Goal: Task Accomplishment & Management: Manage account settings

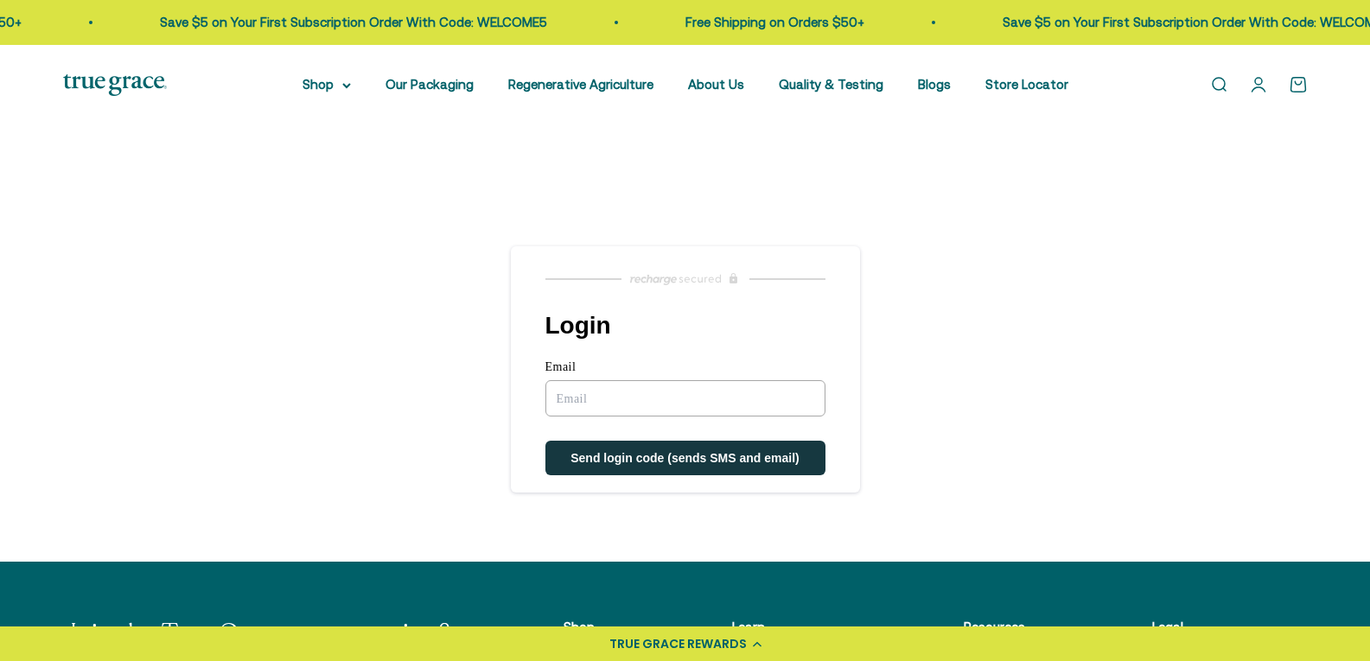
click at [703, 411] on input "Email" at bounding box center [685, 398] width 280 height 36
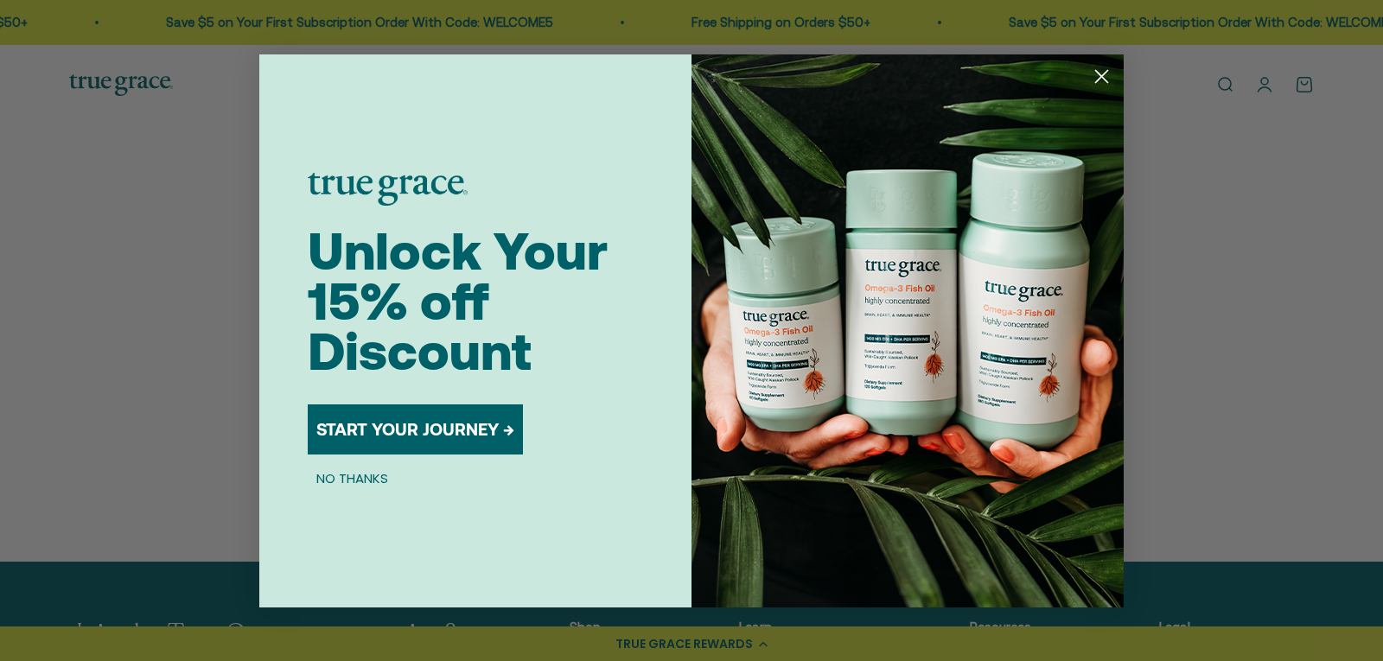
click at [1096, 79] on circle "Close dialog" at bounding box center [1102, 75] width 29 height 29
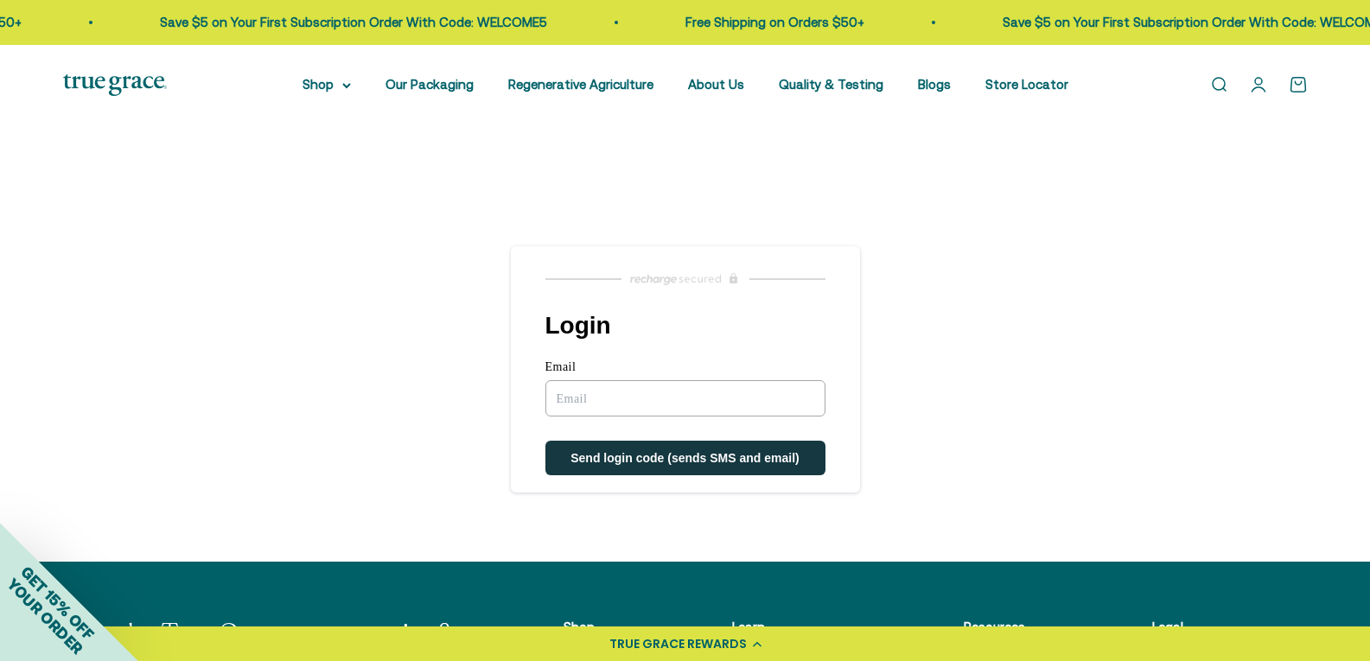
click at [704, 400] on input "Email" at bounding box center [685, 398] width 280 height 36
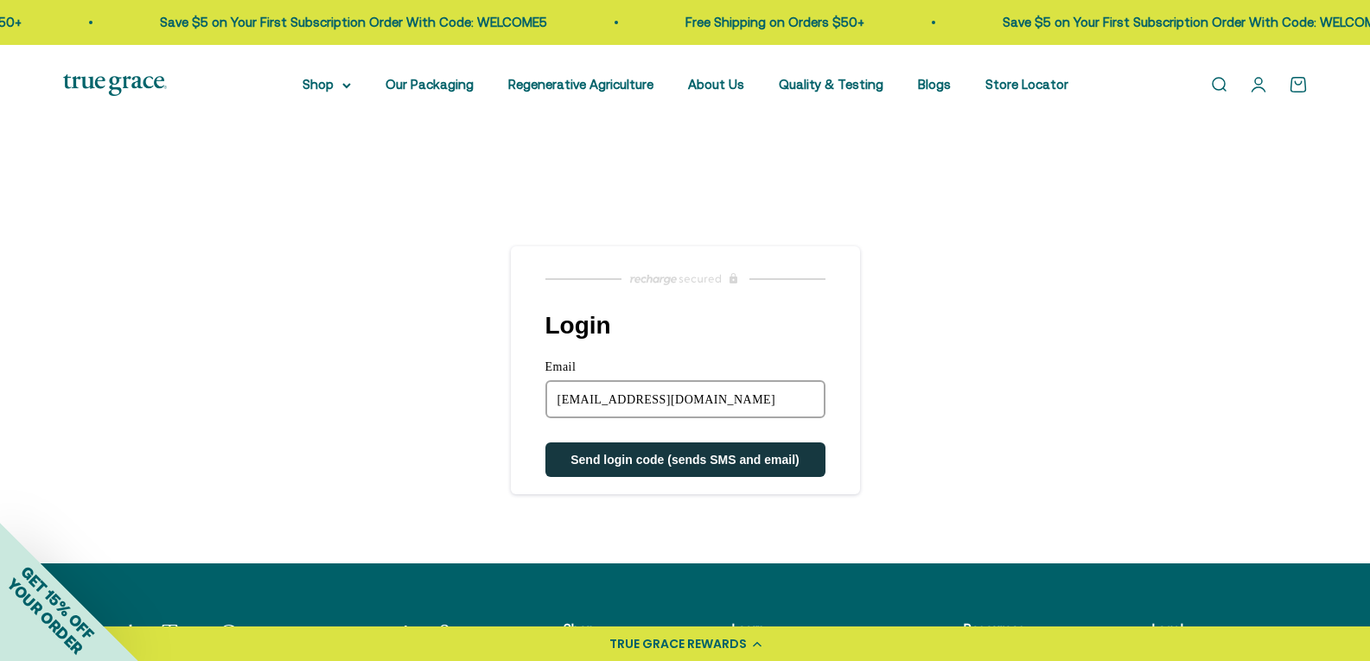
type input "melissabee818@gmail.com"
click at [545, 443] on button "Send login code (sends SMS and email)" at bounding box center [685, 460] width 280 height 35
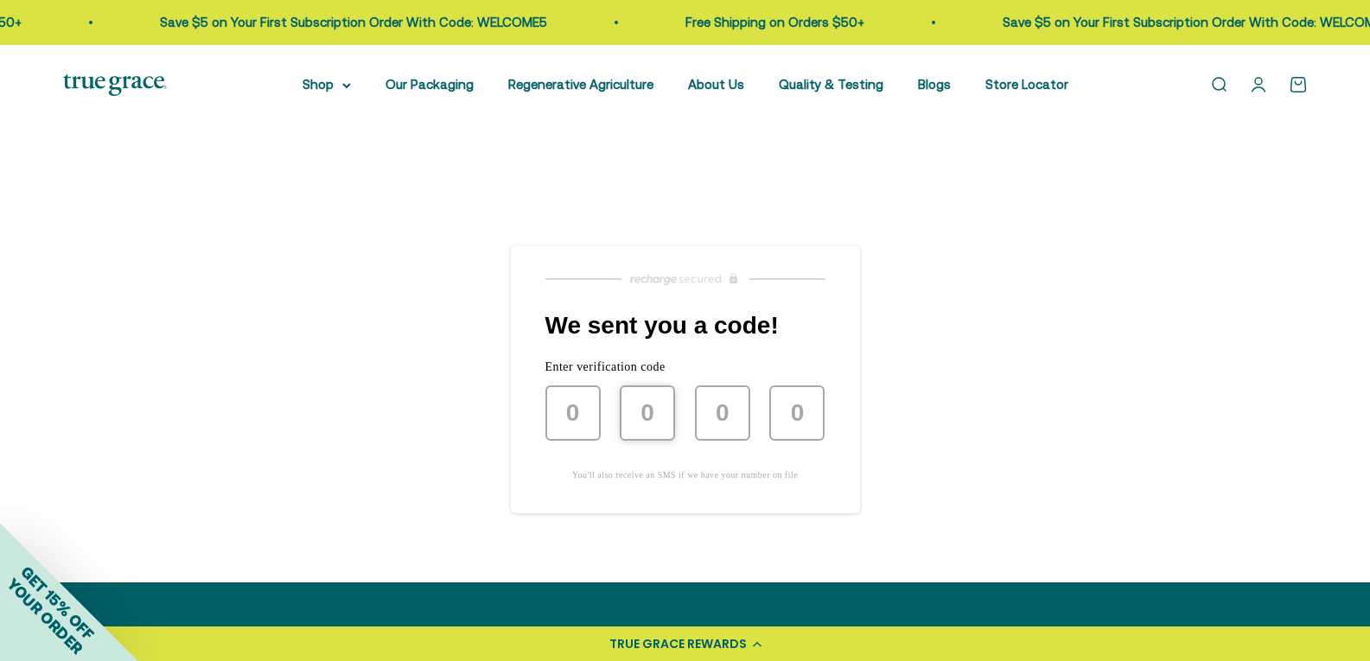
type input "1"
type input "7"
type input "9"
type input "7"
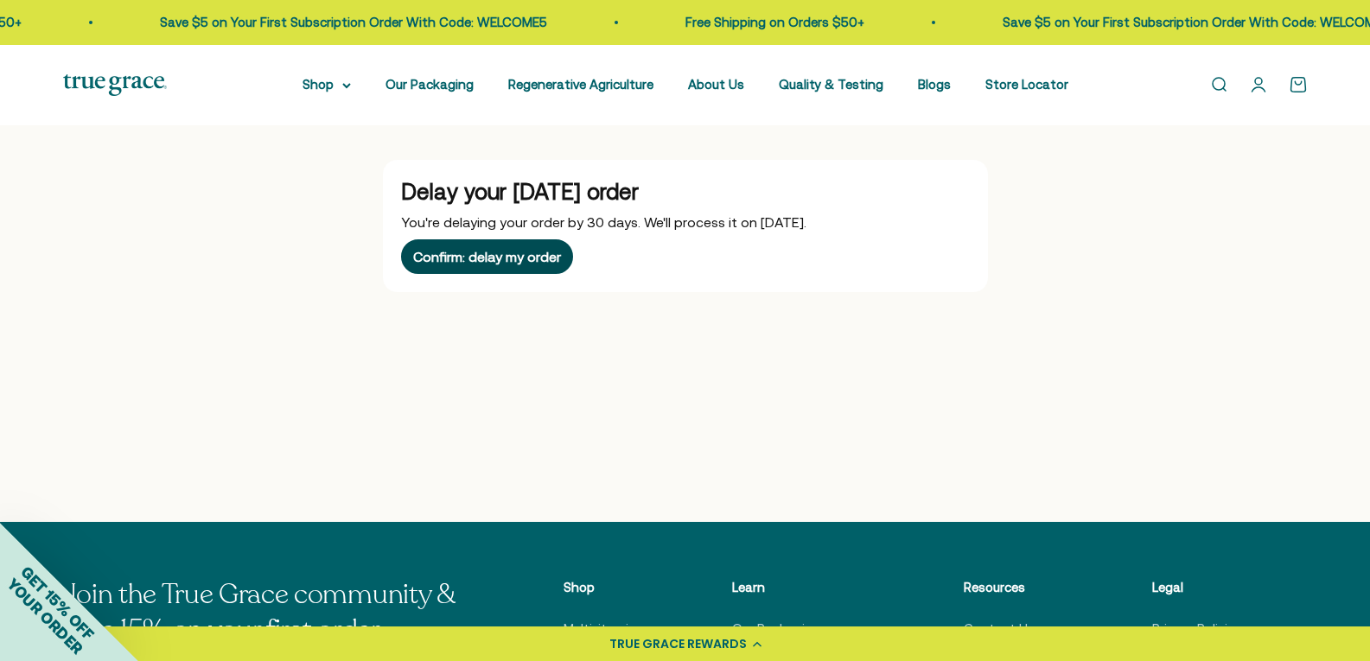
click at [516, 256] on div "Confirm: delay my order" at bounding box center [487, 257] width 148 height 14
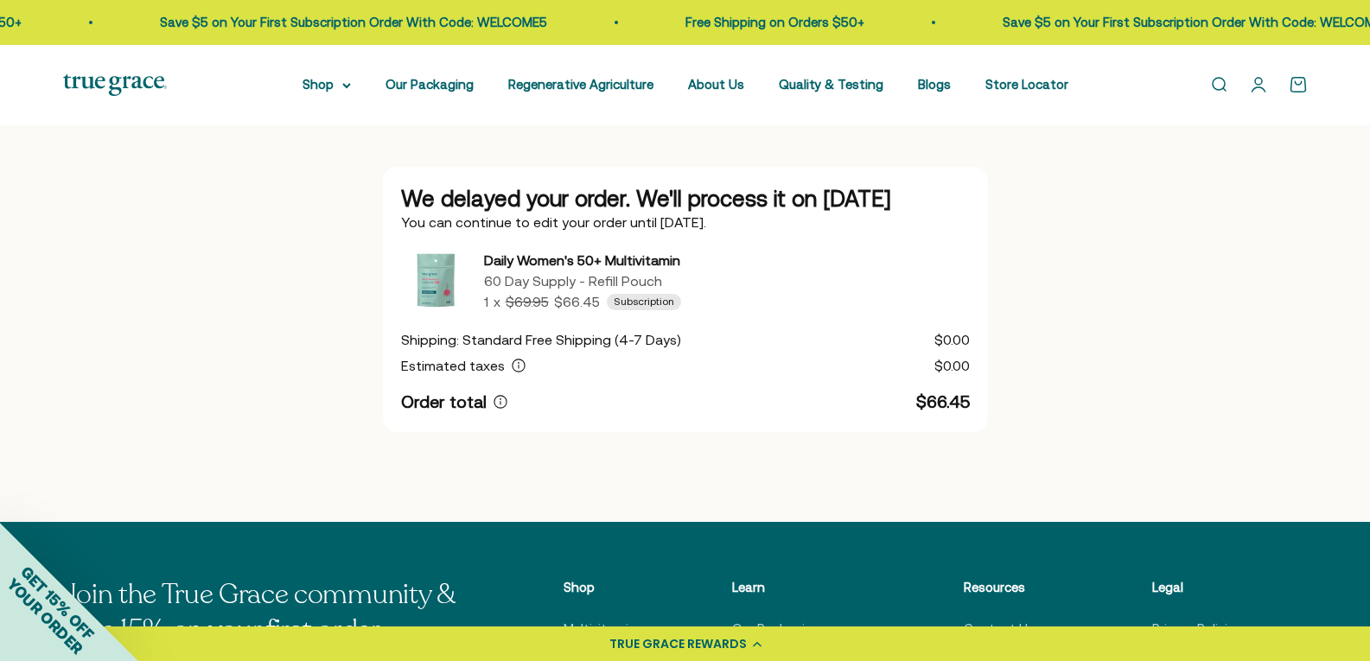
click at [650, 645] on div "TRUE GRACE REWARDS" at bounding box center [677, 644] width 137 height 18
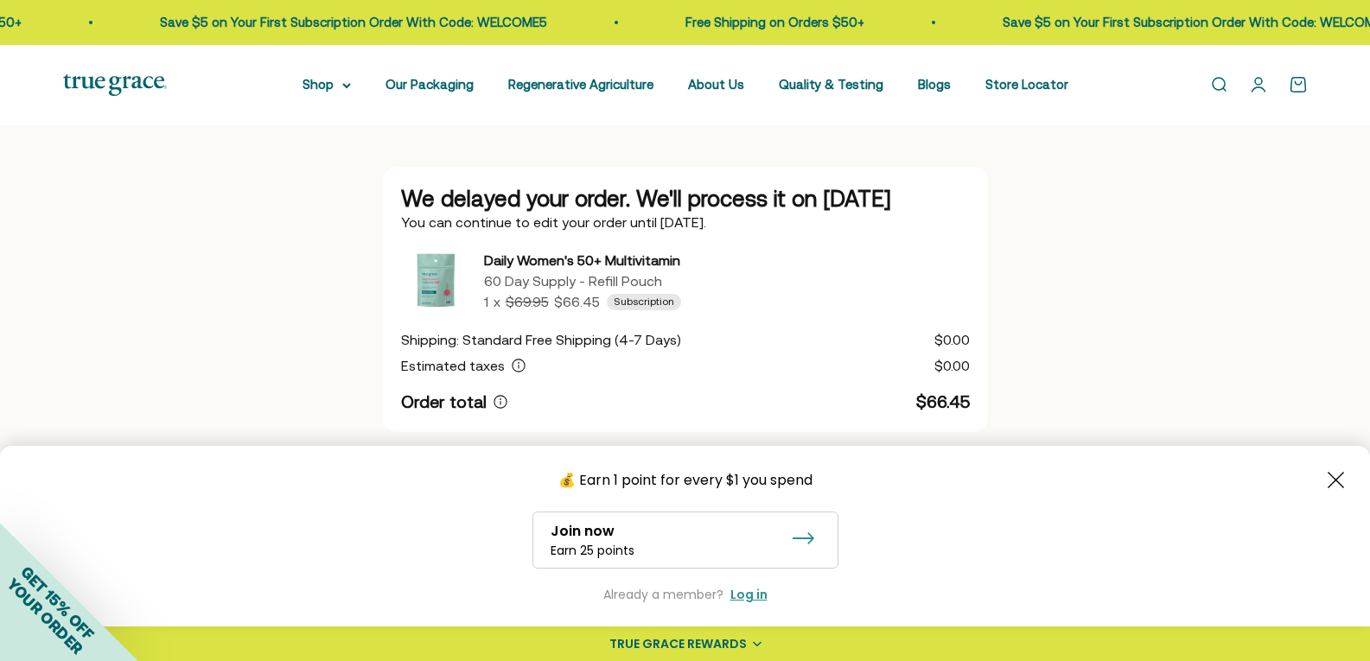
click at [751, 597] on div "Log in" at bounding box center [749, 595] width 37 height 18
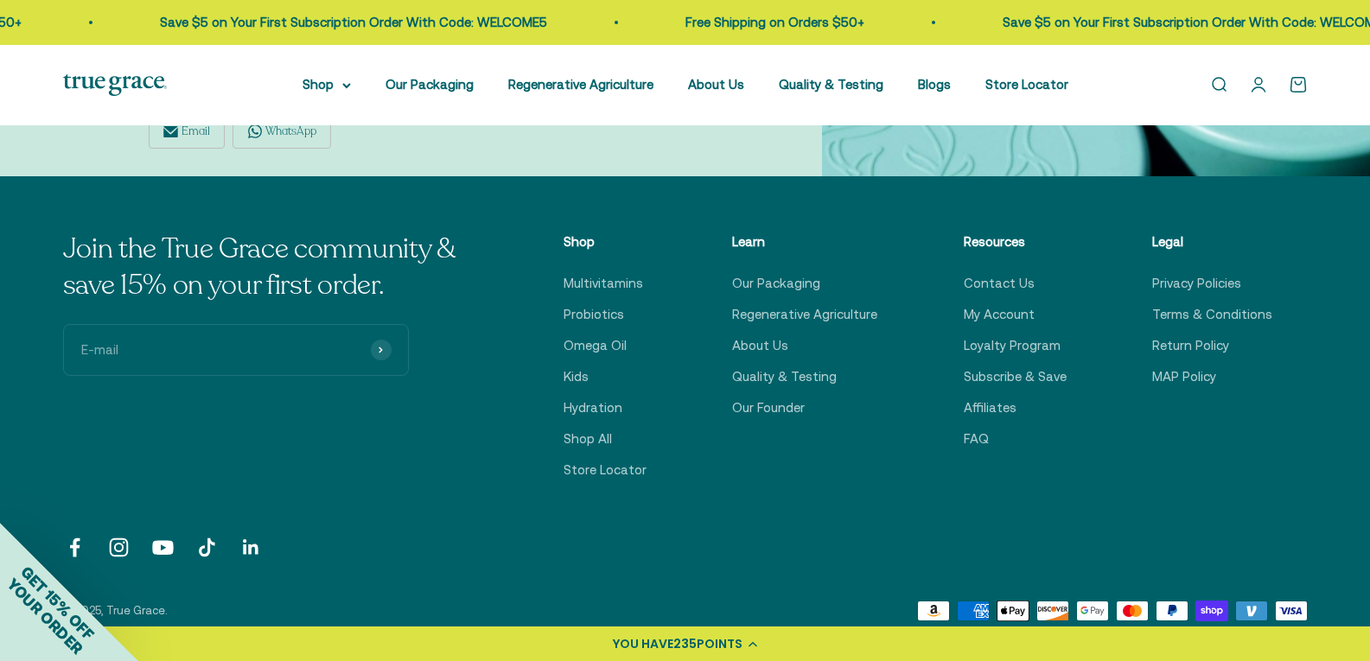
scroll to position [2116, 0]
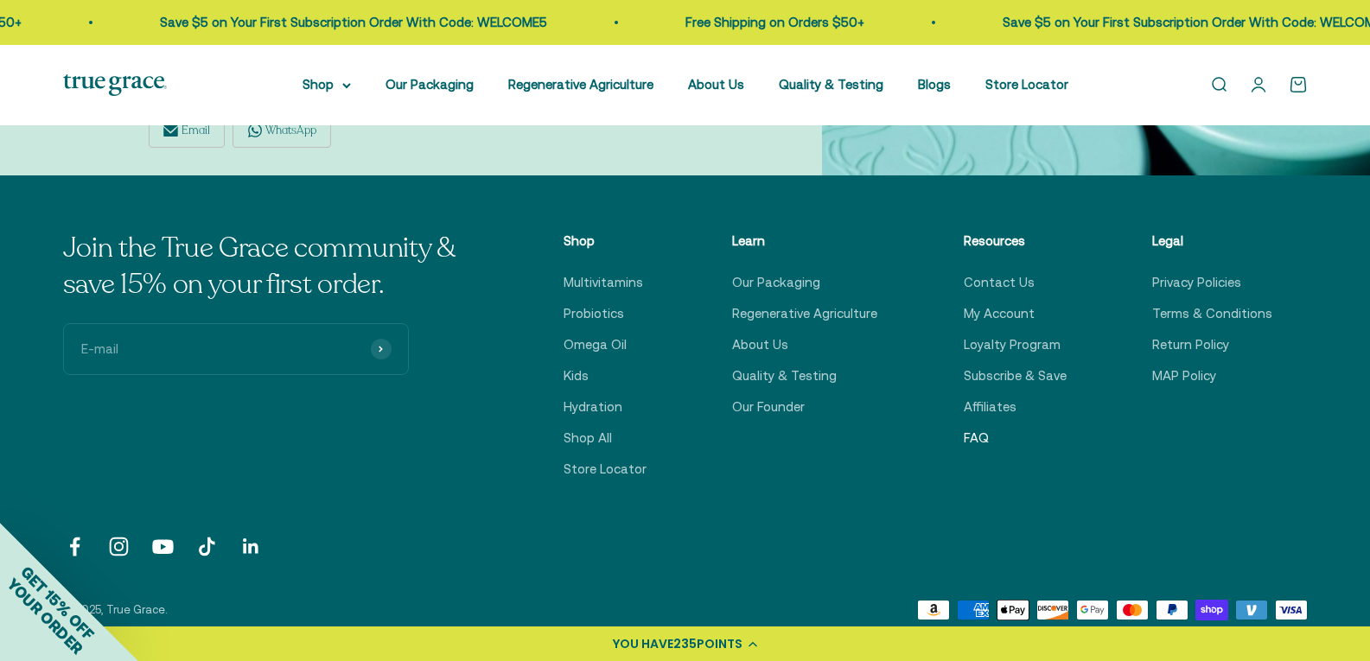
click at [979, 438] on link "FAQ" at bounding box center [976, 438] width 25 height 21
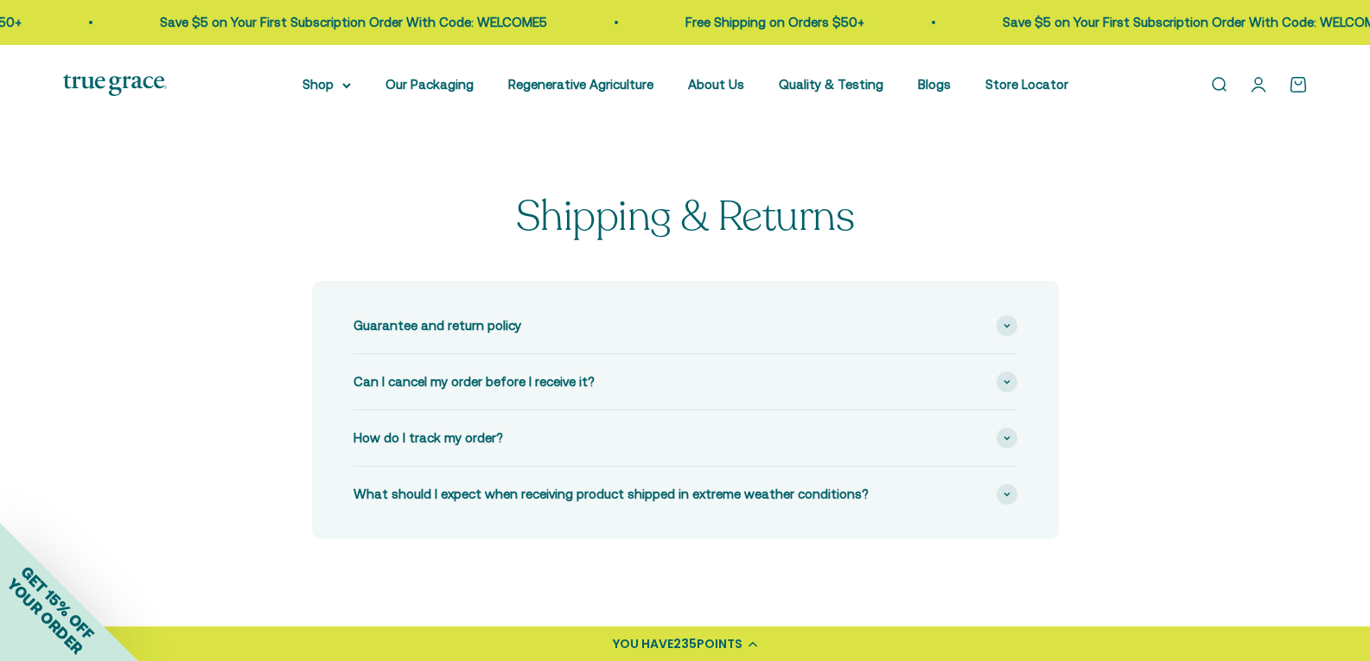
click at [1260, 78] on link "Open account page" at bounding box center [1258, 84] width 19 height 19
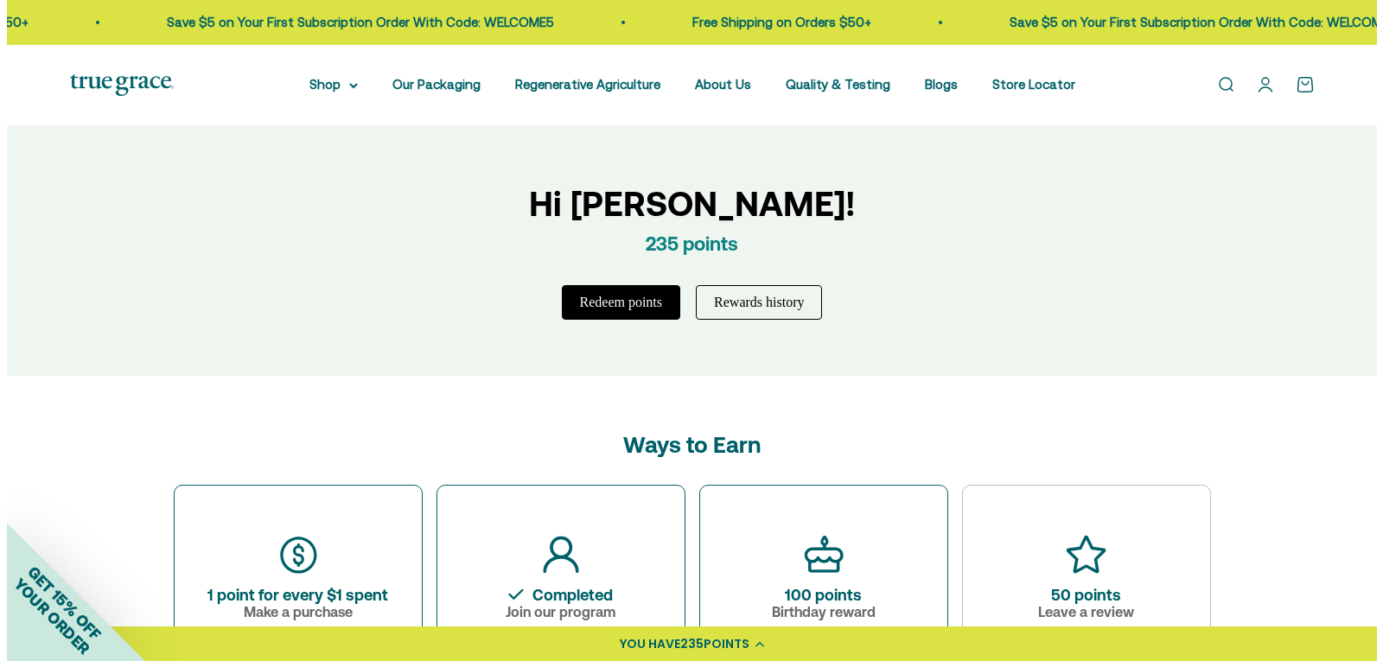
scroll to position [544, 0]
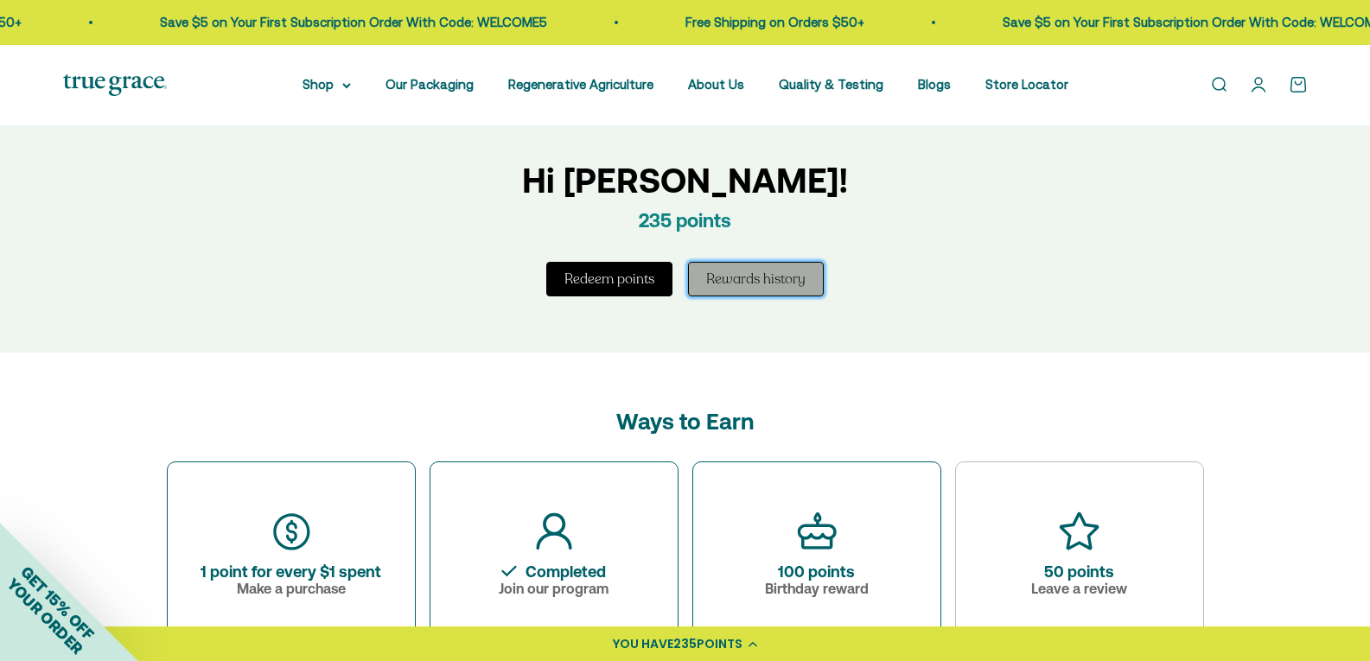
click at [736, 278] on button "Rewards history" at bounding box center [756, 279] width 136 height 35
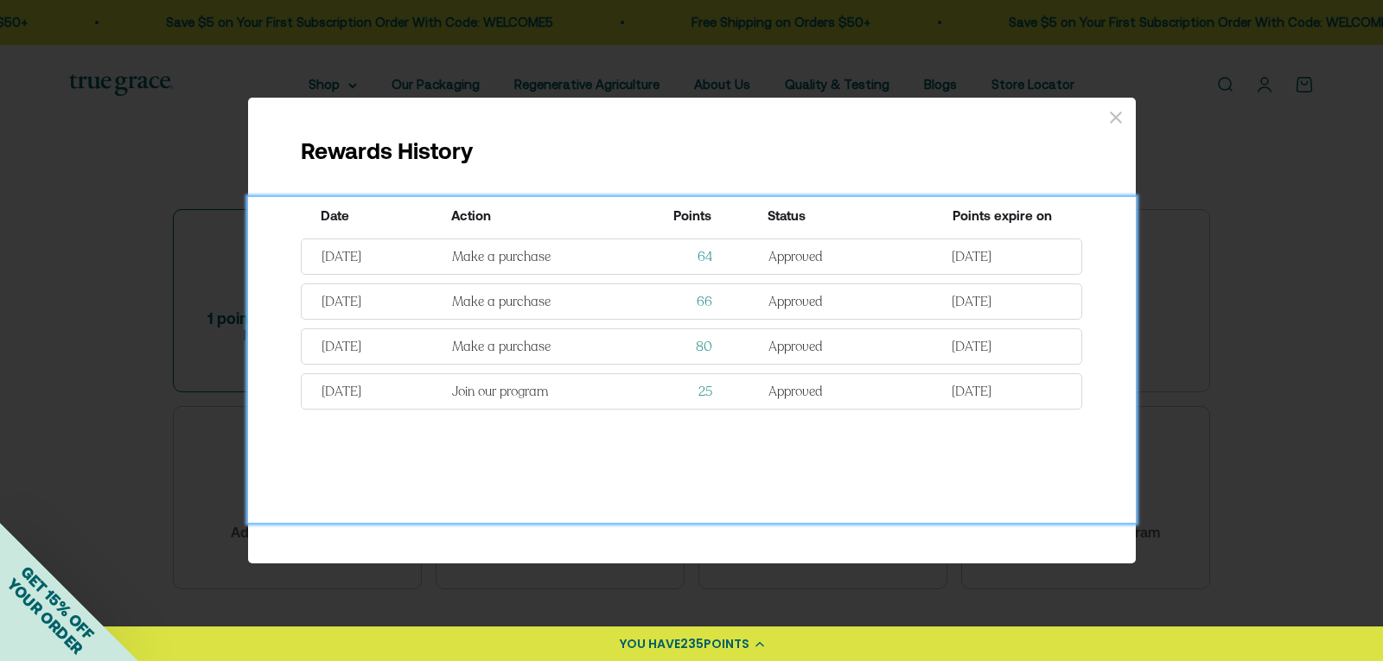
click at [736, 278] on div "[DATE] Make a purchase 64 Approved [DATE] [DATE] Make a purchase 66 Approved [D…" at bounding box center [692, 380] width 888 height 285
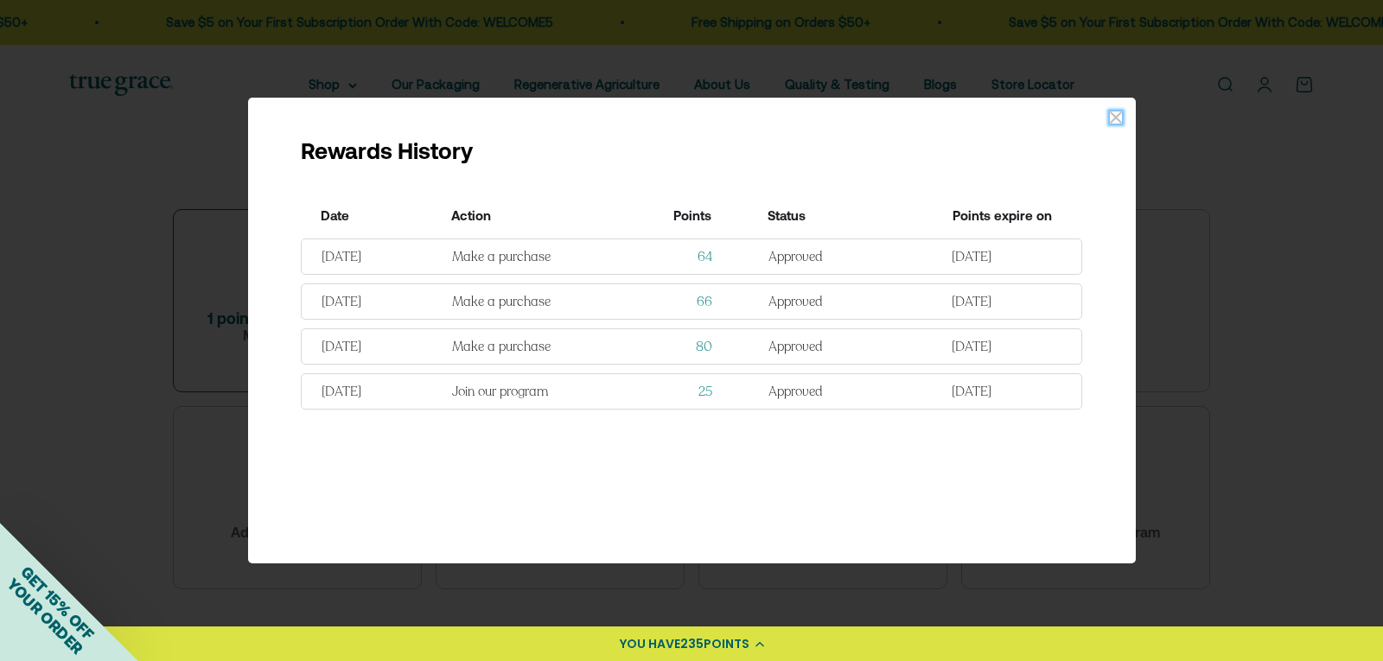
click at [1110, 123] on icon "close window" at bounding box center [1116, 118] width 12 height 12
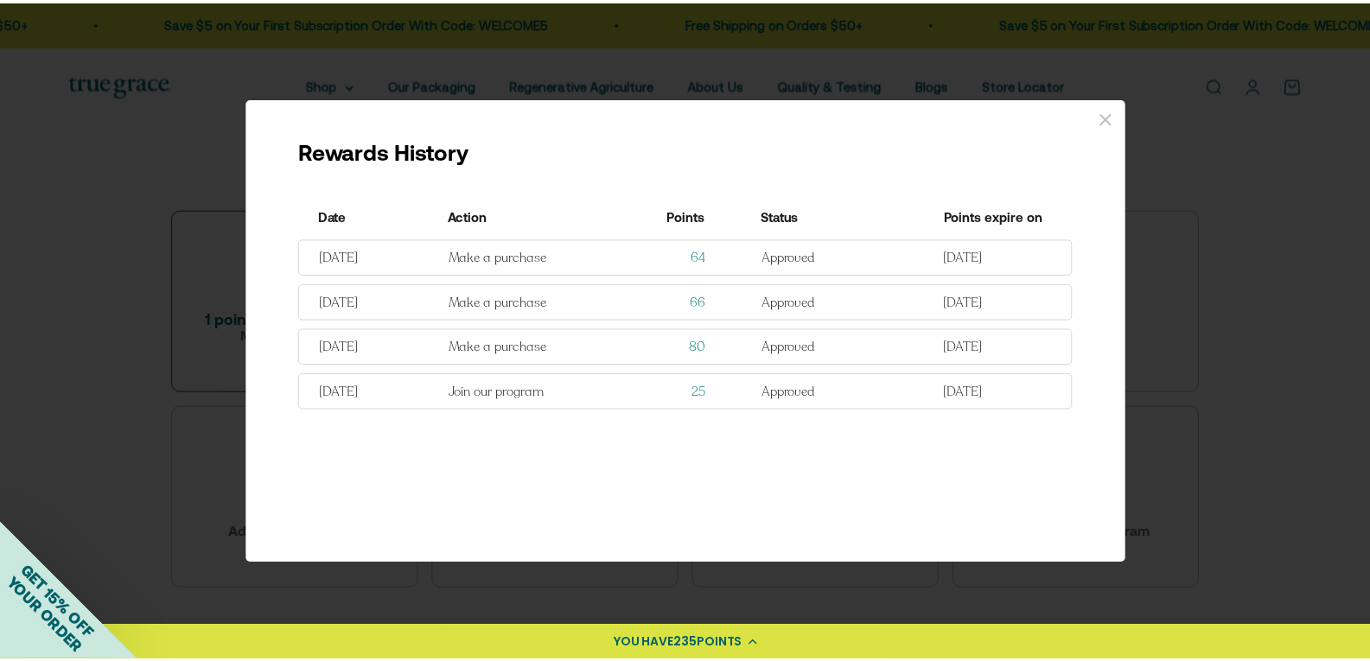
scroll to position [796, 0]
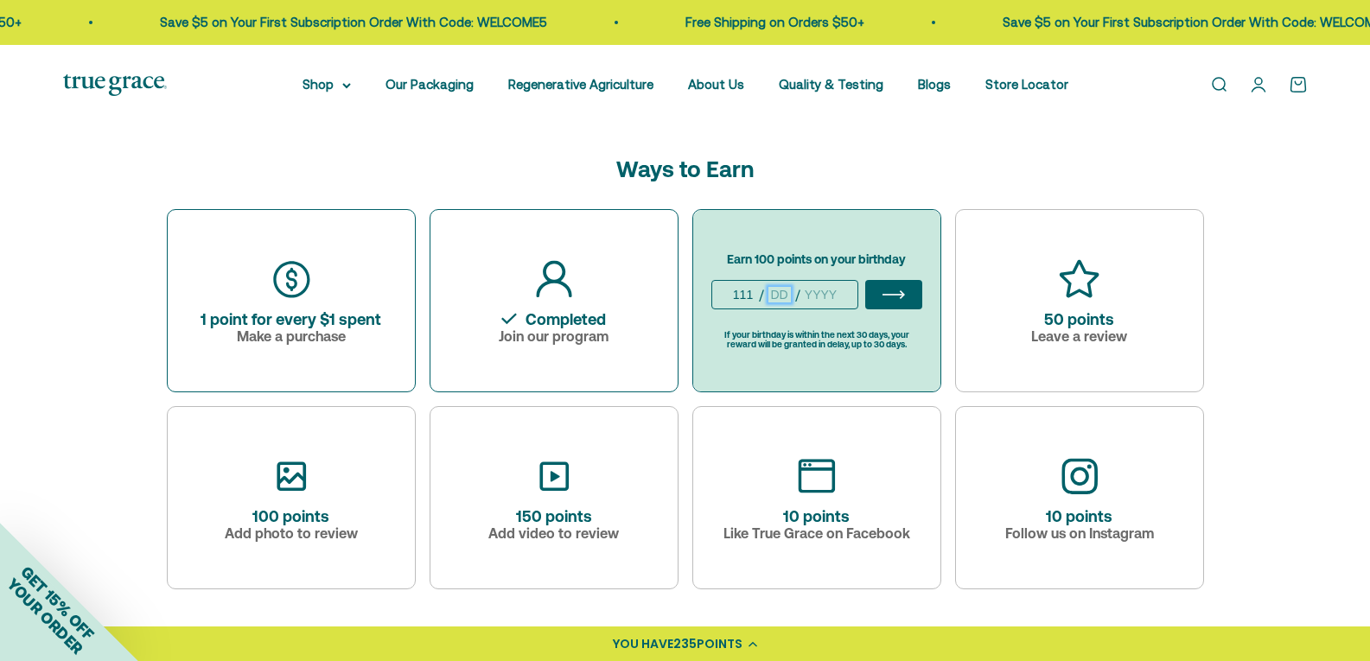
type input "12"
type input "2"
type input "11"
type input "12"
type input "1962"
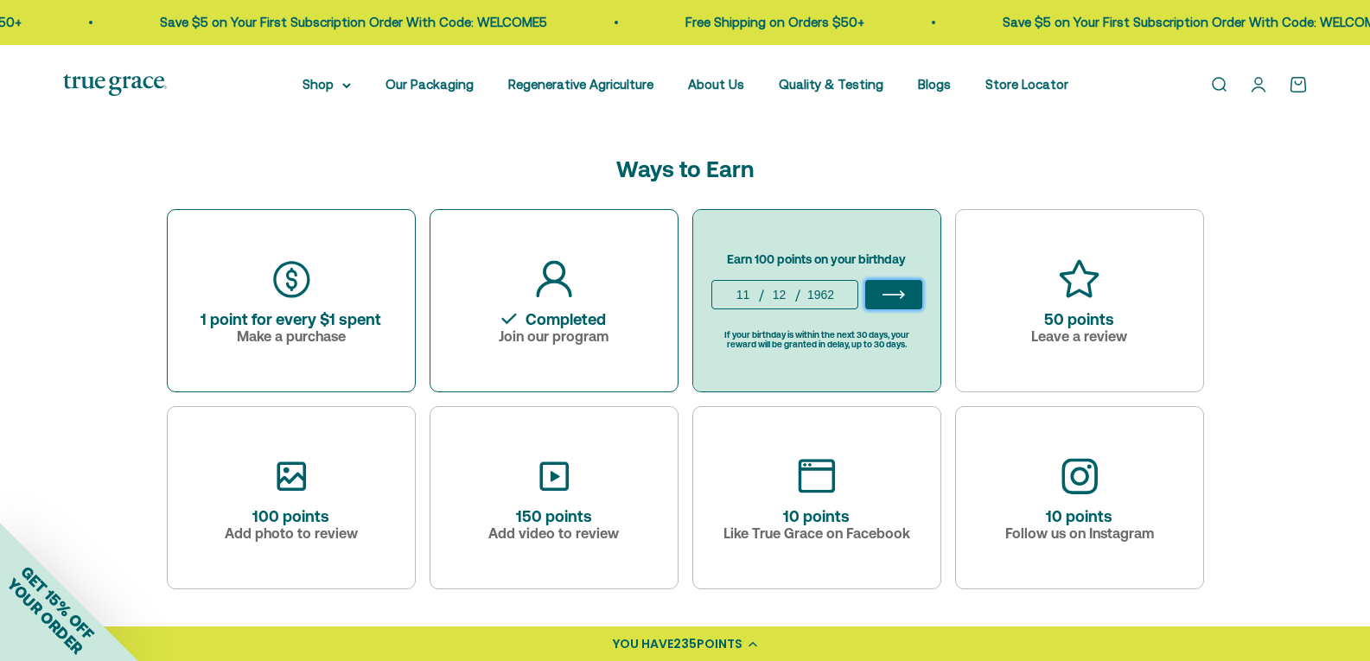
click at [895, 291] on icon "ArrowIcon" at bounding box center [894, 294] width 22 height 19
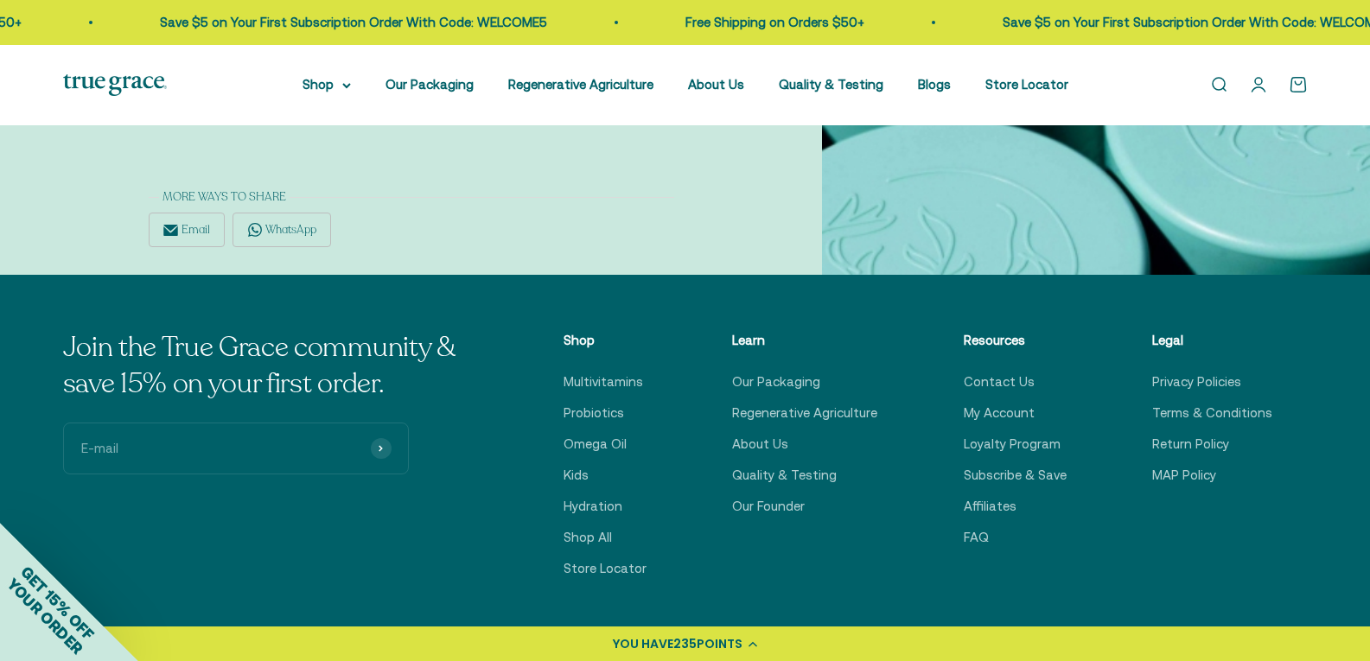
scroll to position [2026, 0]
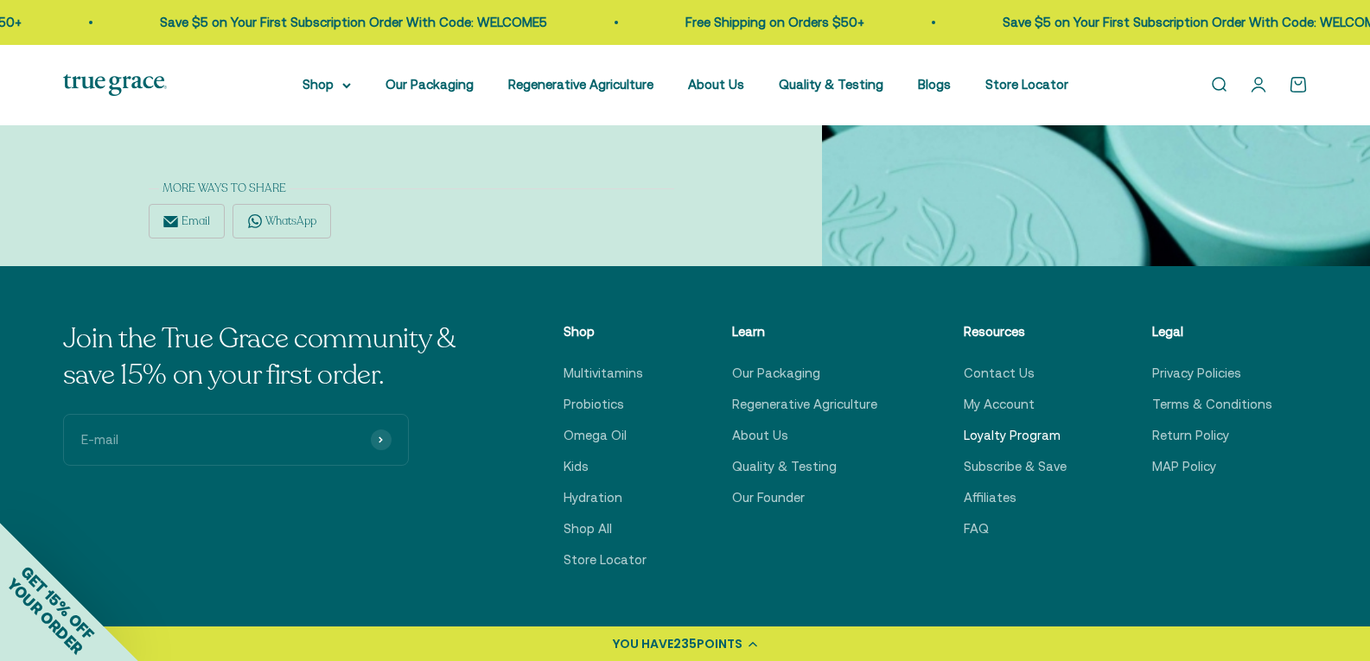
click at [1001, 432] on link "Loyalty Program" at bounding box center [1012, 435] width 97 height 21
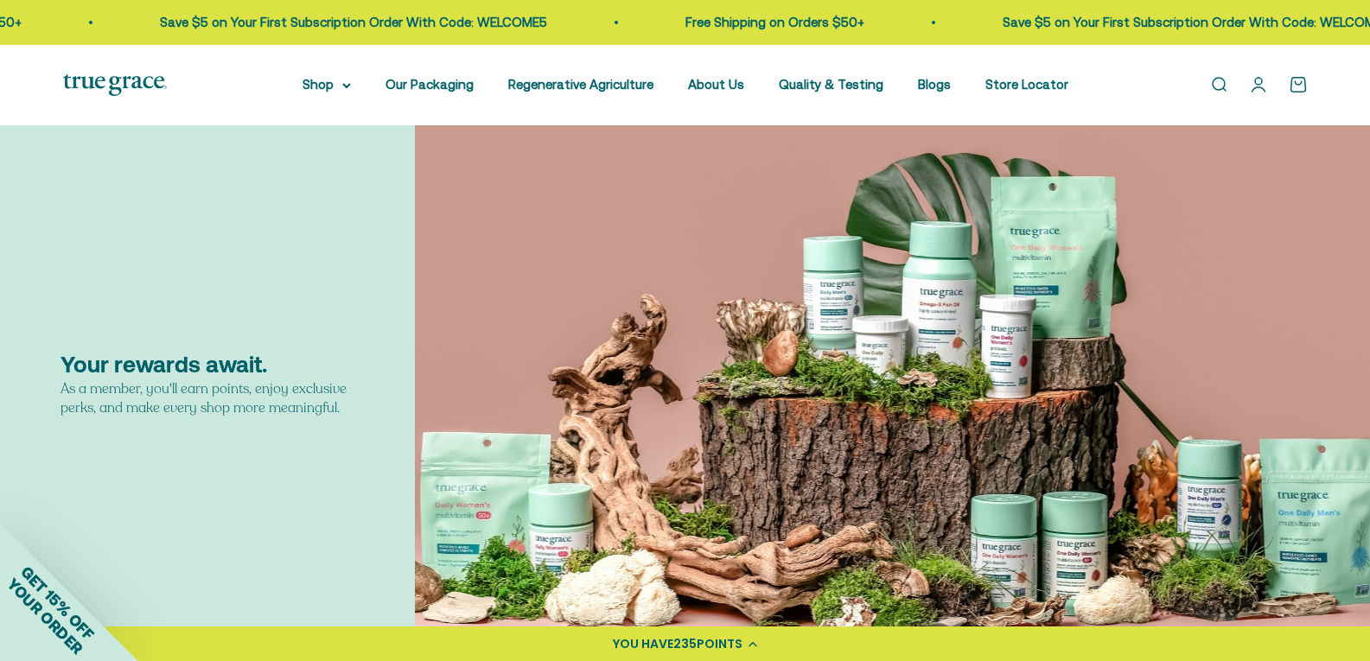
drag, startPoint x: 0, startPoint y: 0, endPoint x: 945, endPoint y: 449, distance: 1046.0
click at [945, 449] on div "Your rewards await. As a member, you'll earn points, enjoy exclusive perks, and…" at bounding box center [685, 384] width 1370 height 519
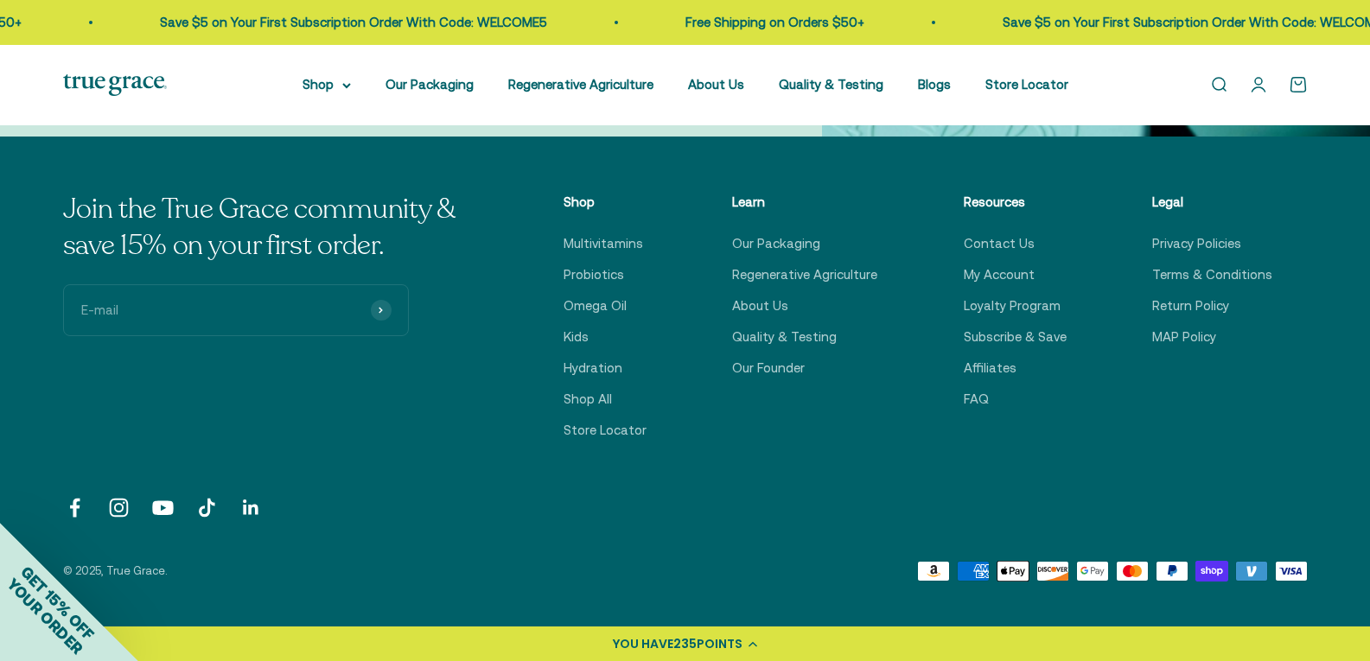
scroll to position [2156, 0]
